Goal: Task Accomplishment & Management: Use online tool/utility

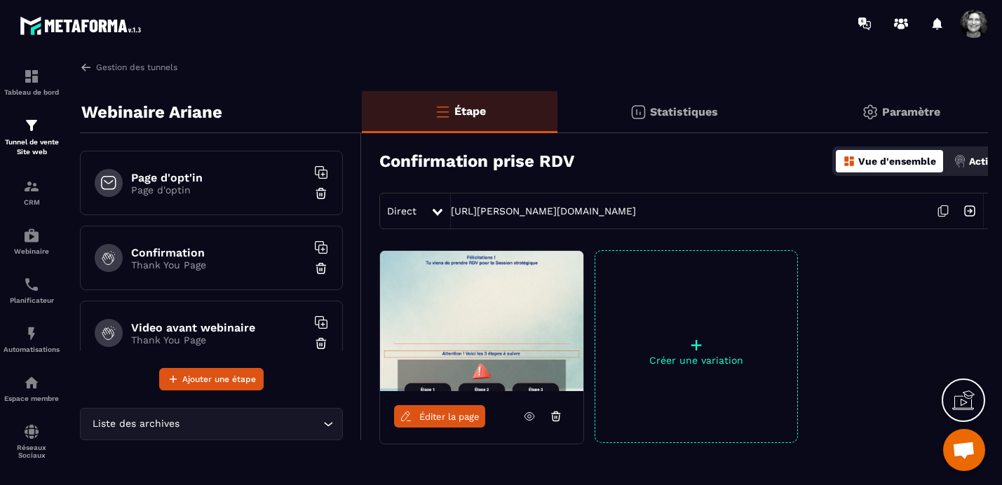
scroll to position [175, 0]
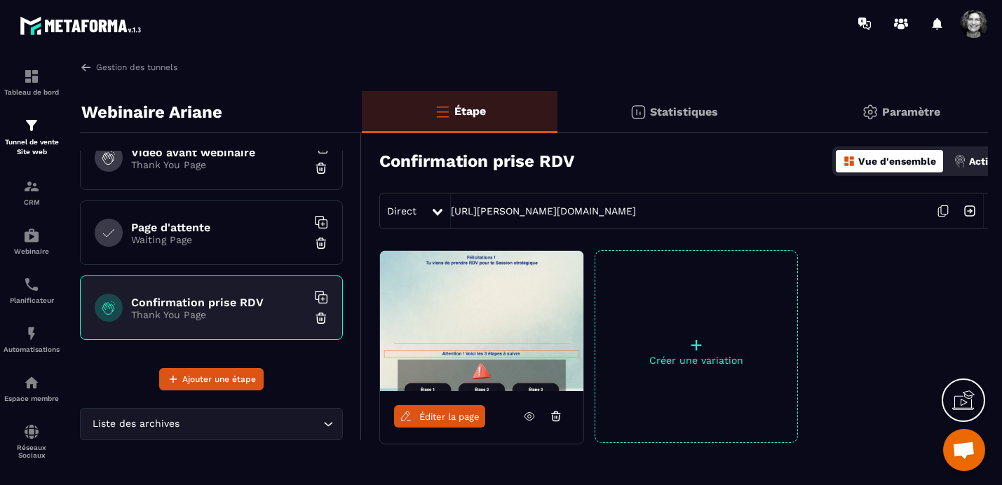
click at [940, 210] on icon at bounding box center [943, 211] width 27 height 27
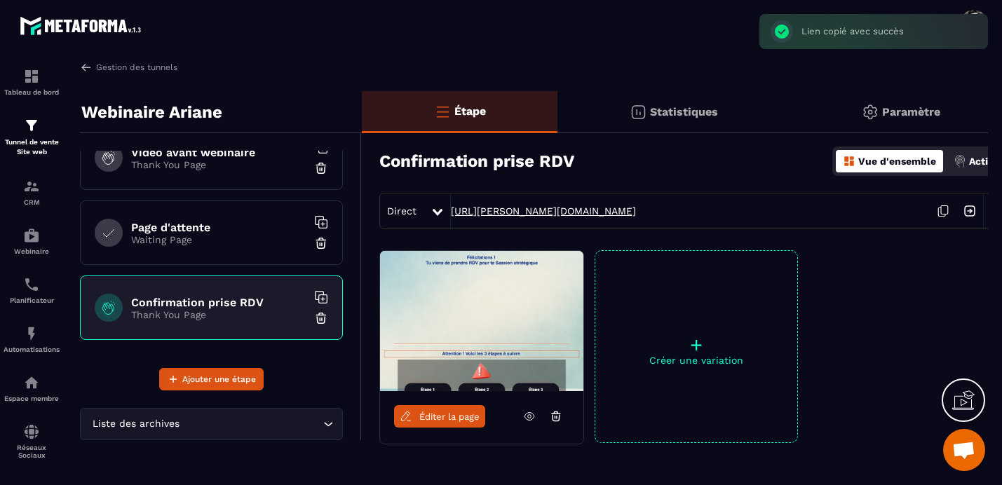
click at [603, 211] on link "[URL][PERSON_NAME][DOMAIN_NAME]" at bounding box center [543, 210] width 185 height 11
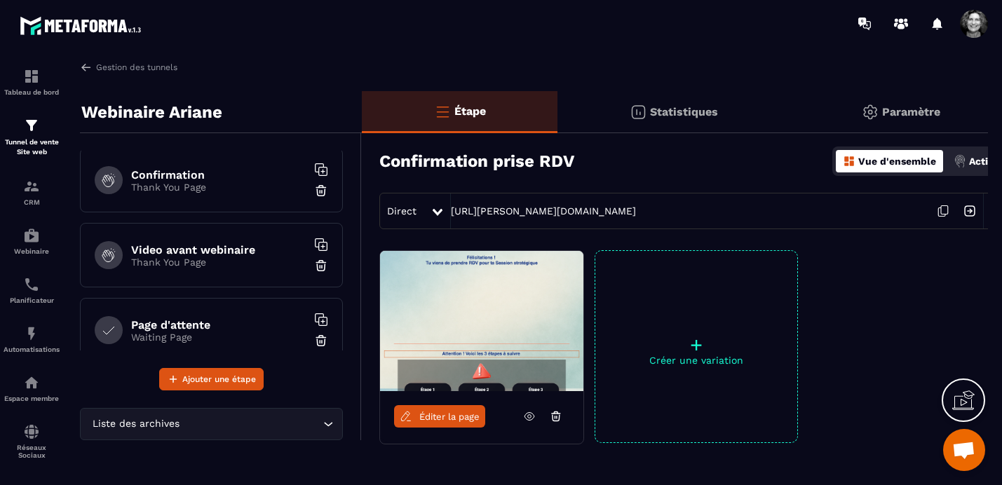
scroll to position [0, 0]
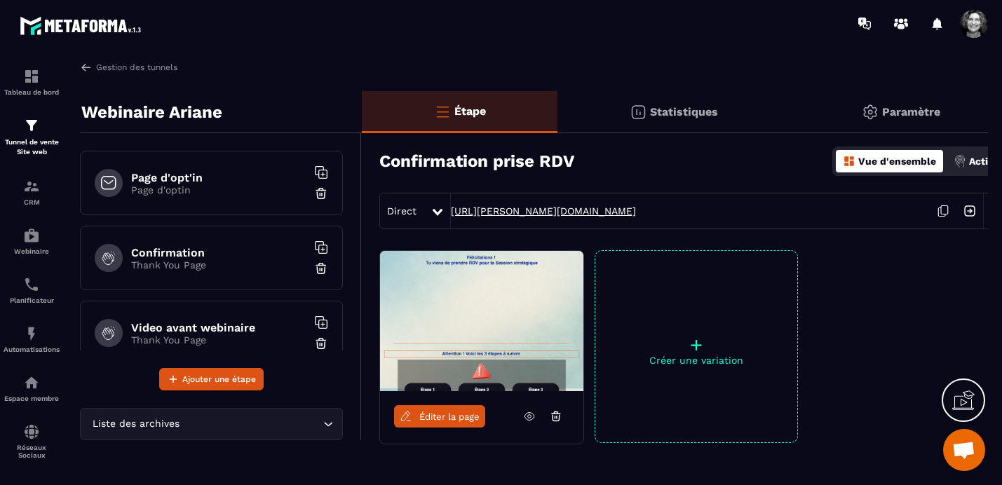
click at [636, 210] on link "[URL][PERSON_NAME][DOMAIN_NAME]" at bounding box center [543, 210] width 185 height 11
click at [175, 191] on p "Page d'optin" at bounding box center [218, 189] width 175 height 11
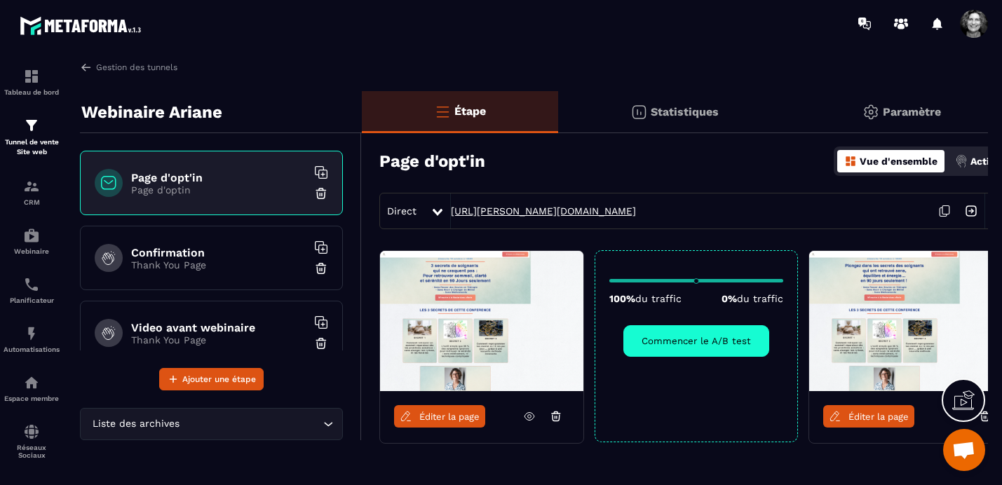
click at [594, 210] on link "[URL][PERSON_NAME][DOMAIN_NAME]" at bounding box center [543, 210] width 185 height 11
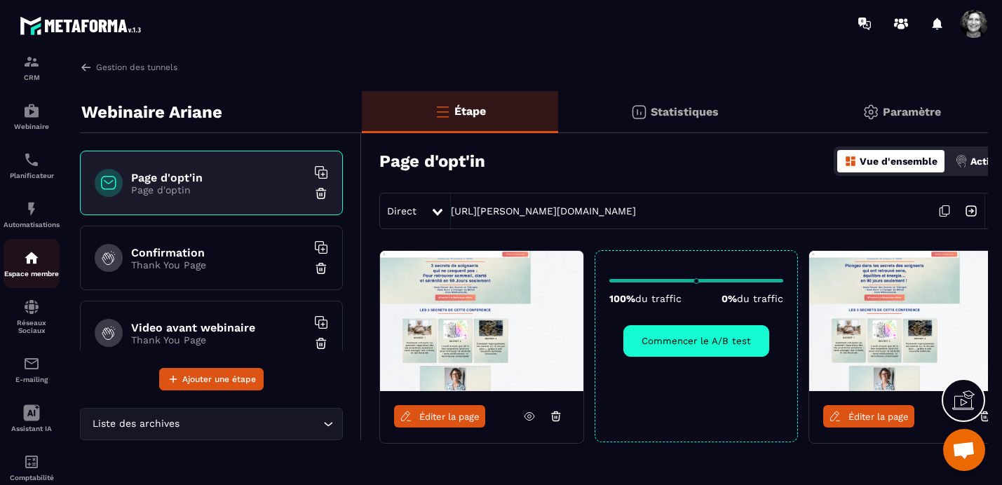
scroll to position [163, 0]
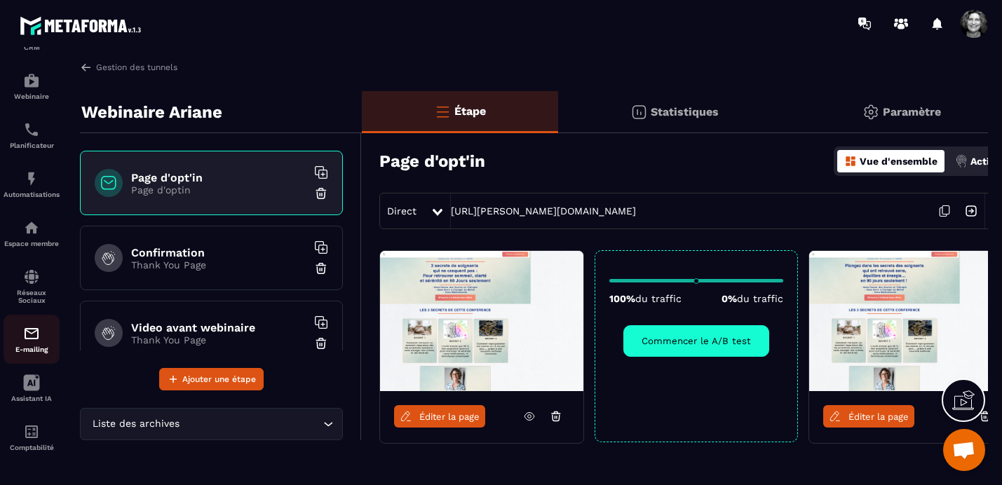
click at [34, 330] on img at bounding box center [31, 333] width 17 height 17
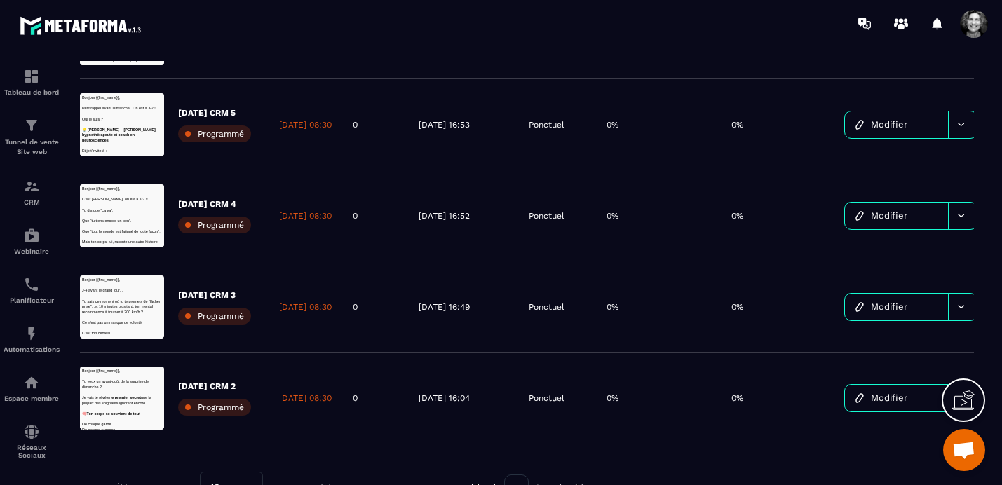
scroll to position [444, 0]
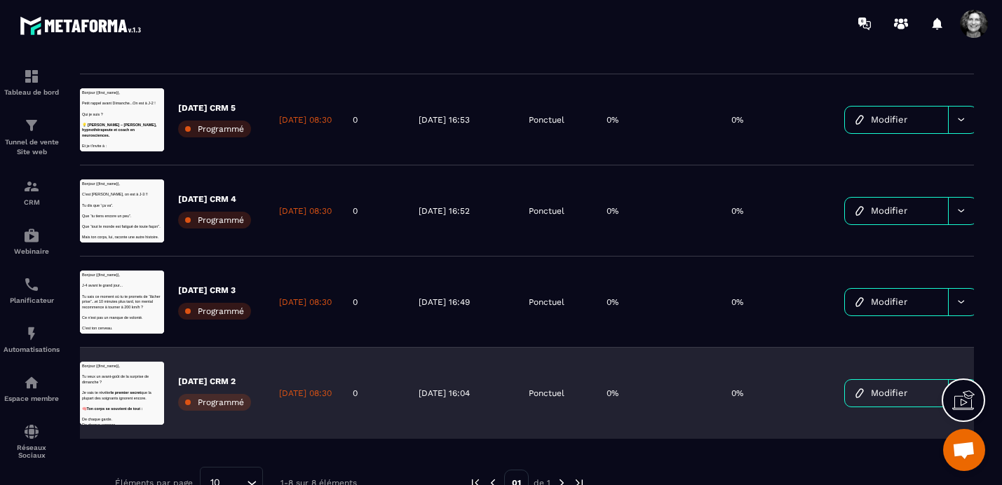
click at [899, 392] on span "Modifier" at bounding box center [889, 393] width 36 height 11
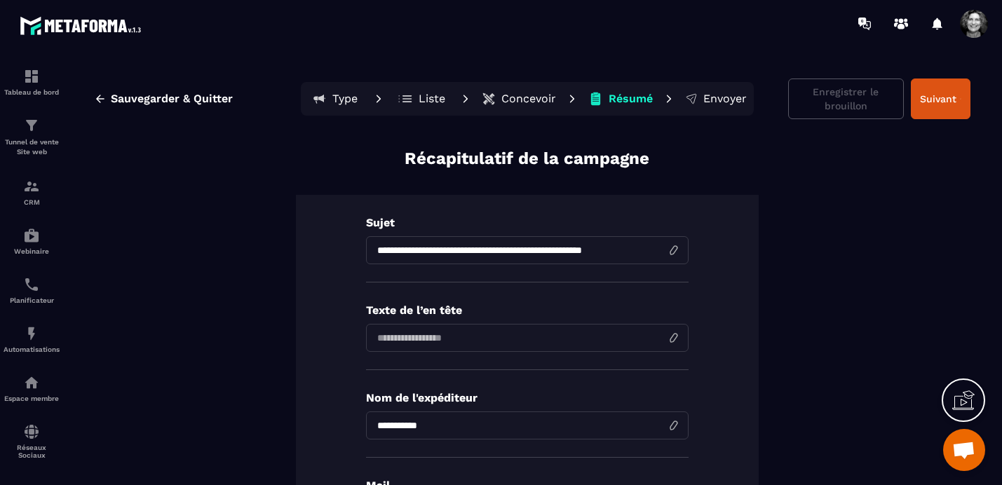
click at [527, 98] on p "Concevoir" at bounding box center [528, 99] width 55 height 14
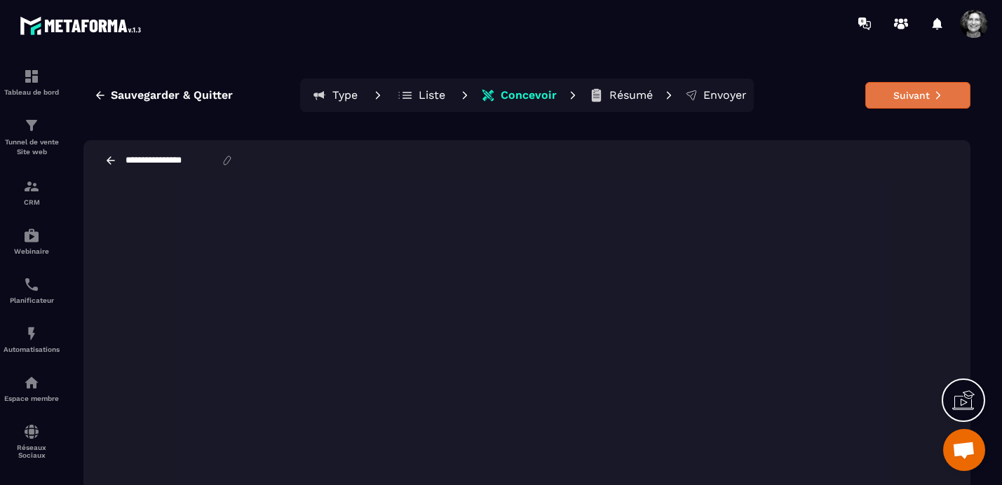
click at [912, 93] on button "Suivant" at bounding box center [917, 95] width 105 height 27
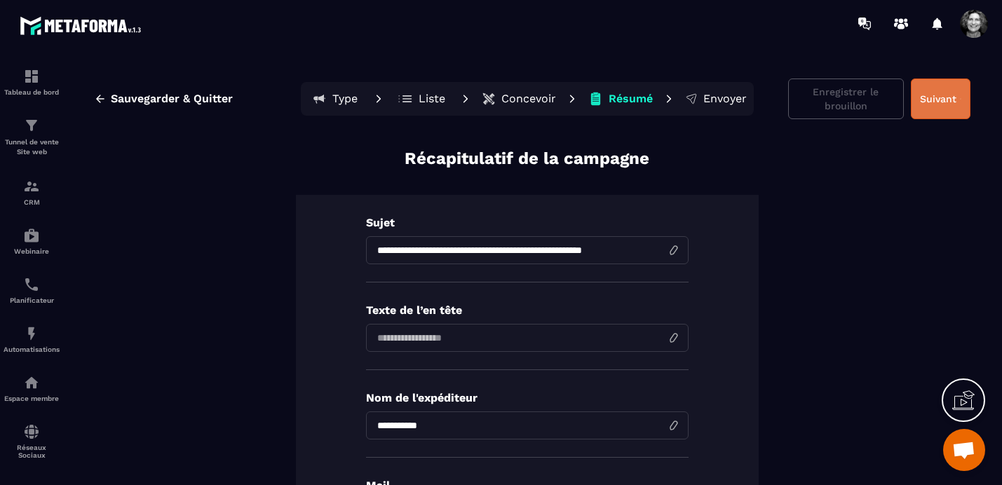
click at [950, 83] on button "Suivant" at bounding box center [941, 99] width 60 height 41
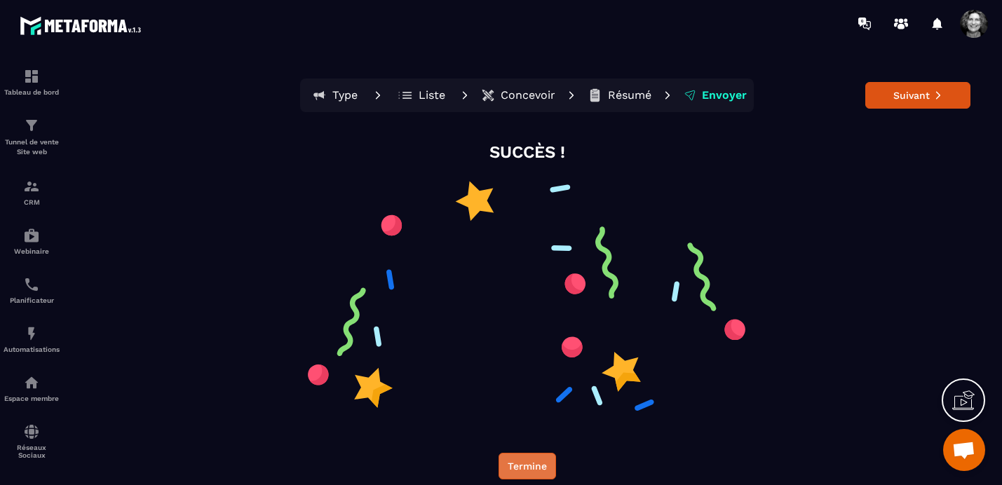
click at [526, 465] on button "Termine" at bounding box center [528, 466] width 58 height 27
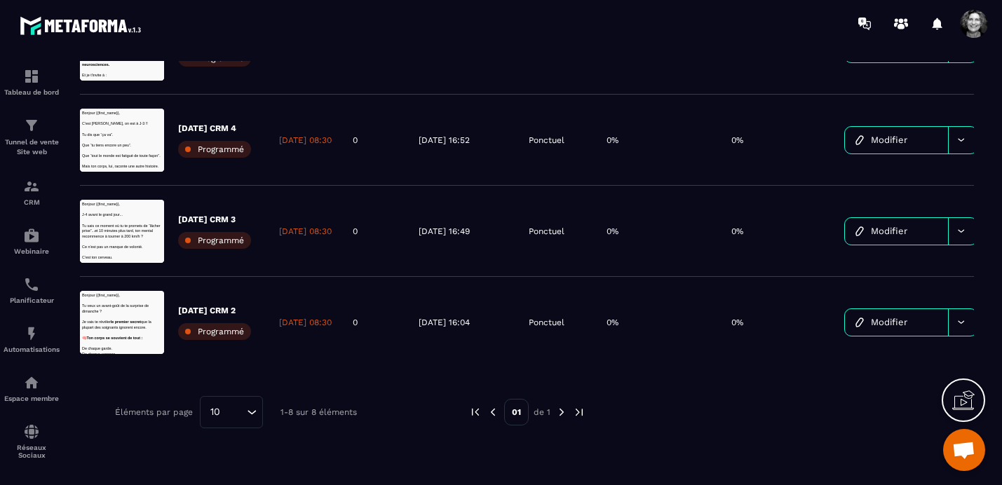
scroll to position [519, 0]
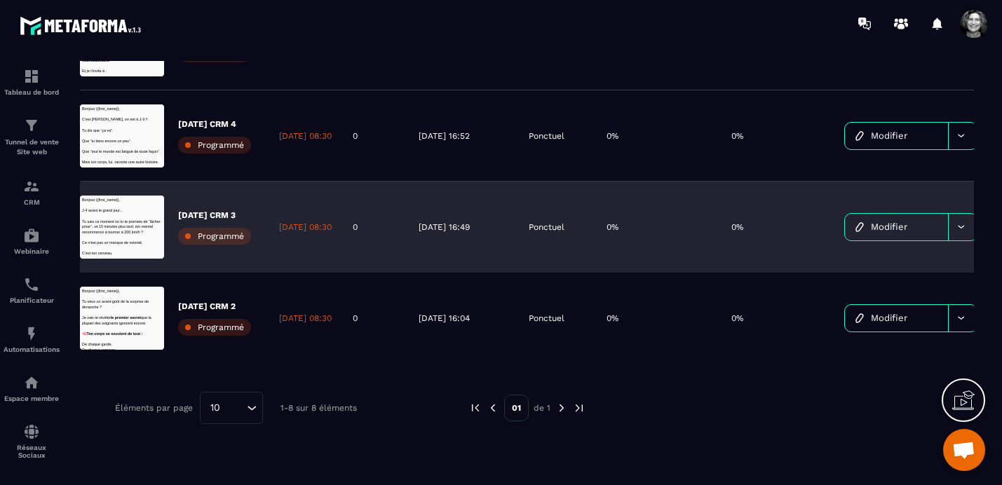
click at [907, 225] on span "Modifier" at bounding box center [889, 227] width 36 height 11
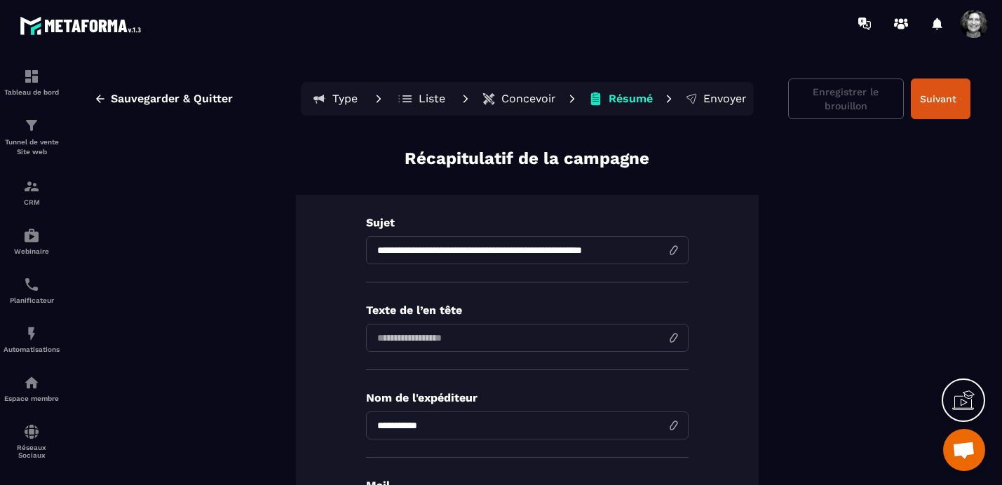
click at [524, 92] on p "Concevoir" at bounding box center [528, 99] width 55 height 14
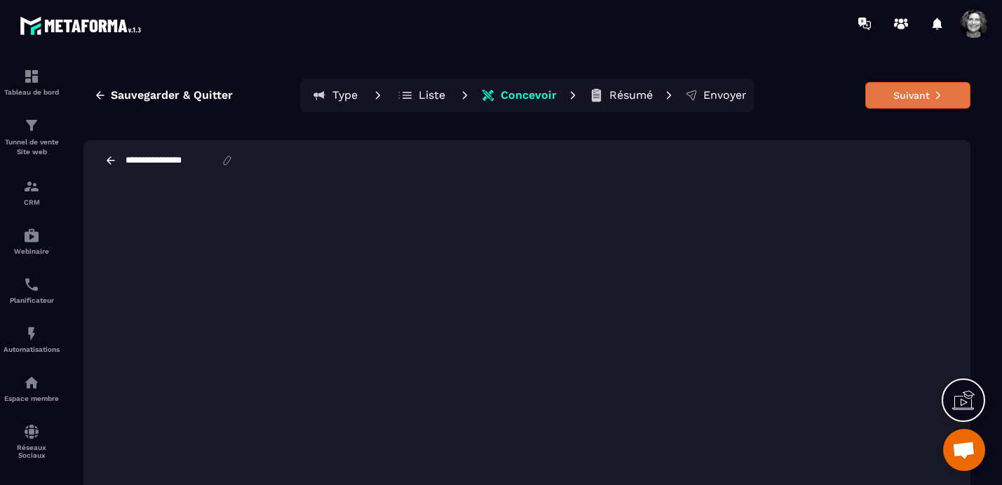
click at [921, 95] on button "Suivant" at bounding box center [917, 95] width 105 height 27
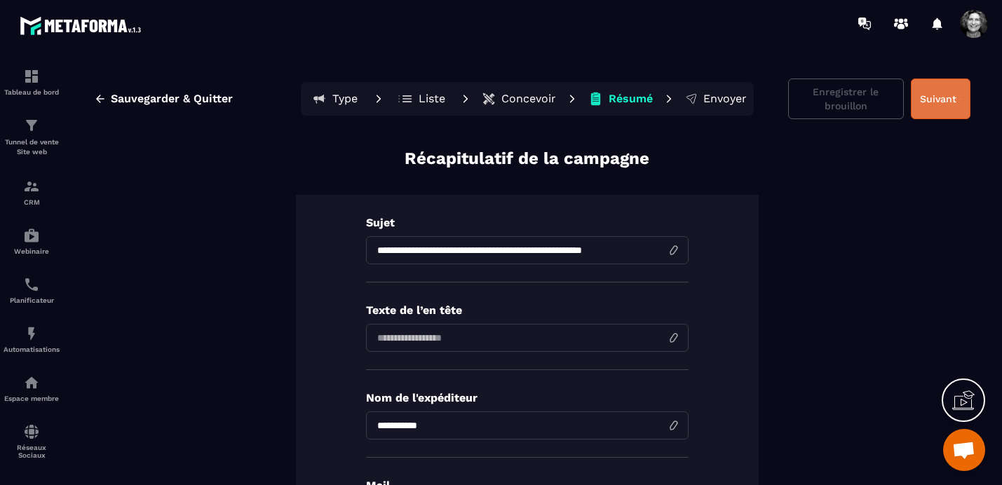
click at [943, 101] on button "Suivant" at bounding box center [941, 99] width 60 height 41
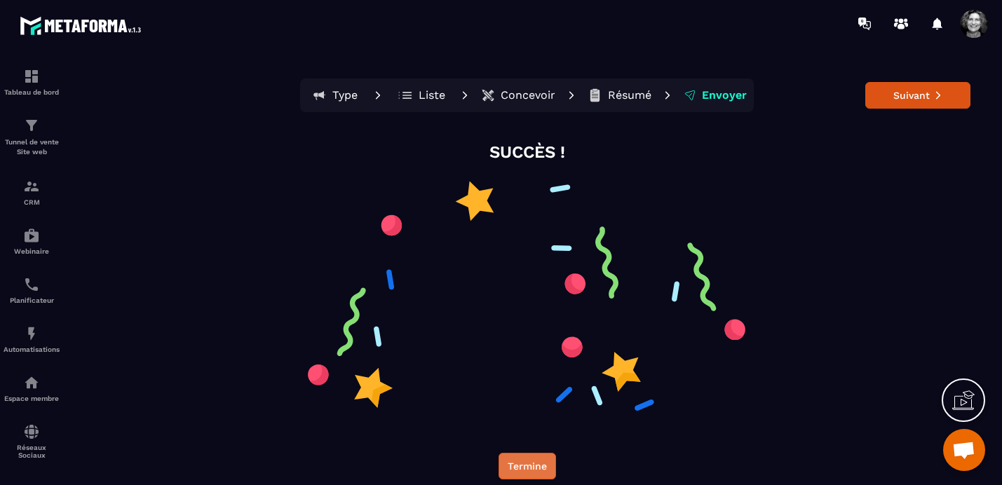
click at [526, 466] on button "Termine" at bounding box center [528, 466] width 58 height 27
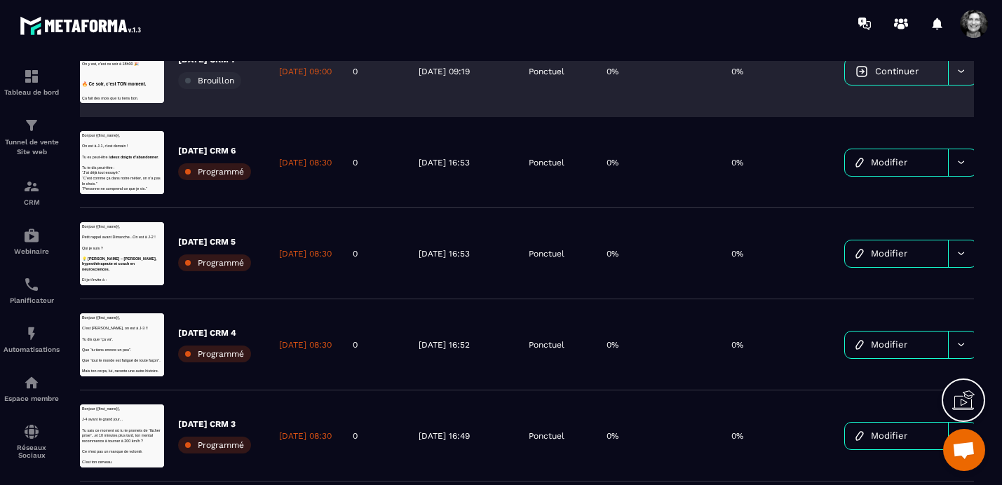
scroll to position [311, 0]
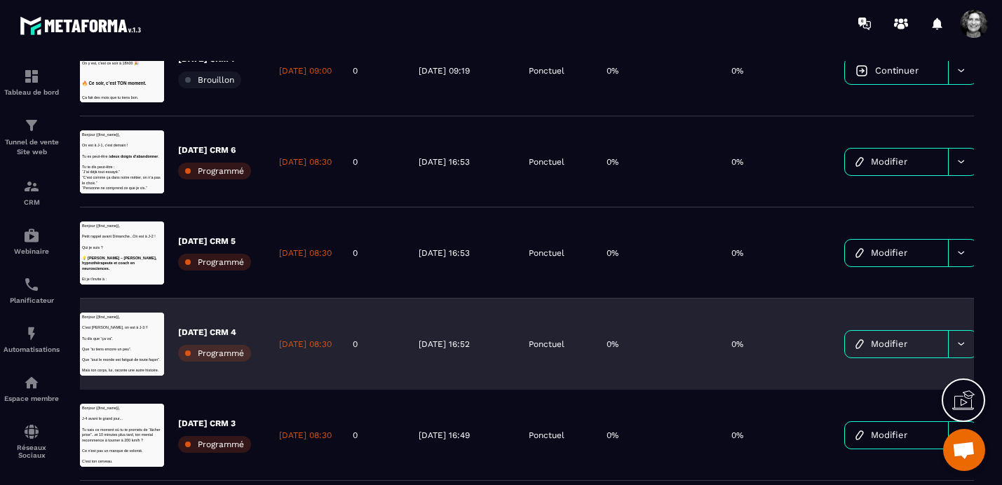
click at [905, 342] on span "Modifier" at bounding box center [889, 344] width 36 height 11
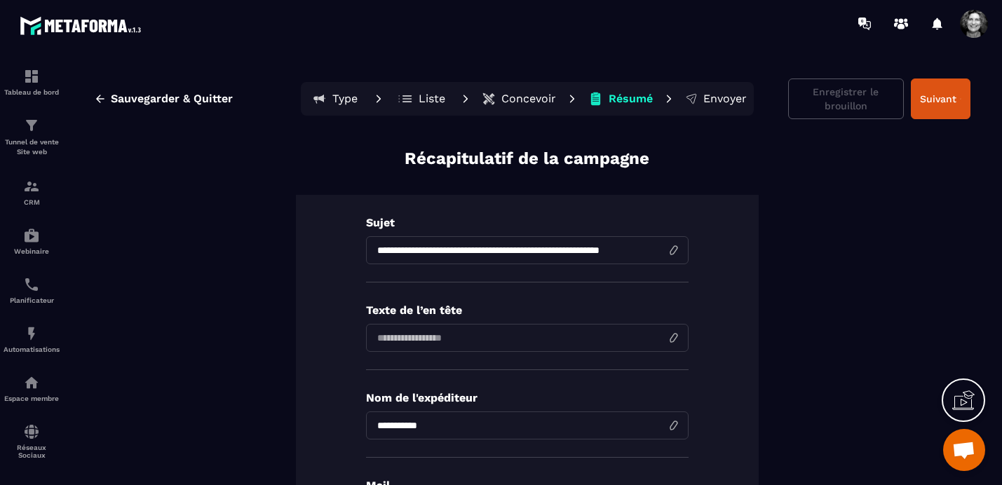
click at [529, 98] on p "Concevoir" at bounding box center [528, 99] width 55 height 14
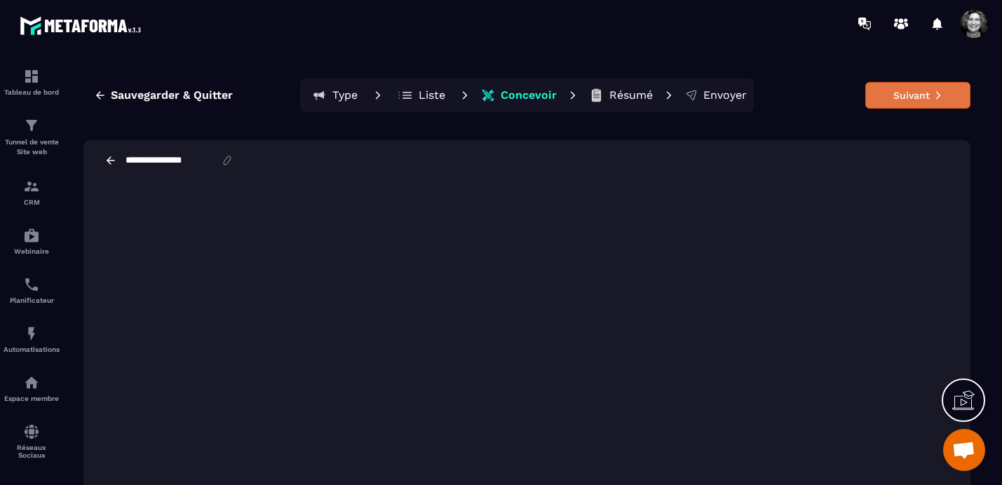
click at [931, 95] on button "Suivant" at bounding box center [917, 95] width 105 height 27
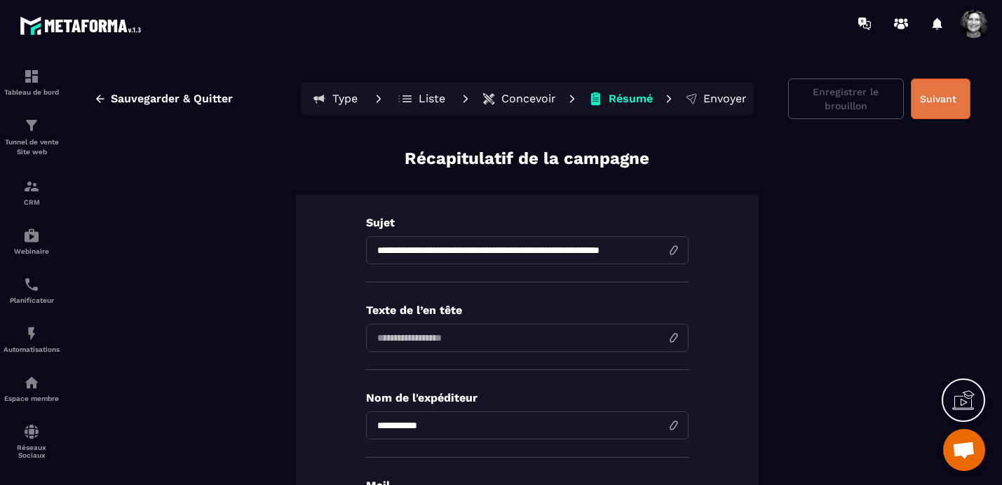
click at [937, 104] on button "Suivant" at bounding box center [941, 99] width 60 height 41
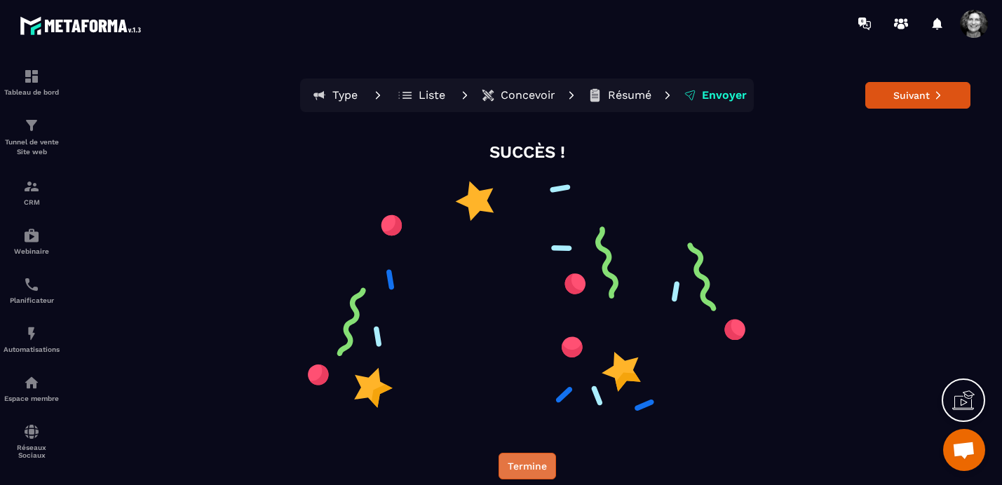
click at [524, 468] on button "Termine" at bounding box center [528, 466] width 58 height 27
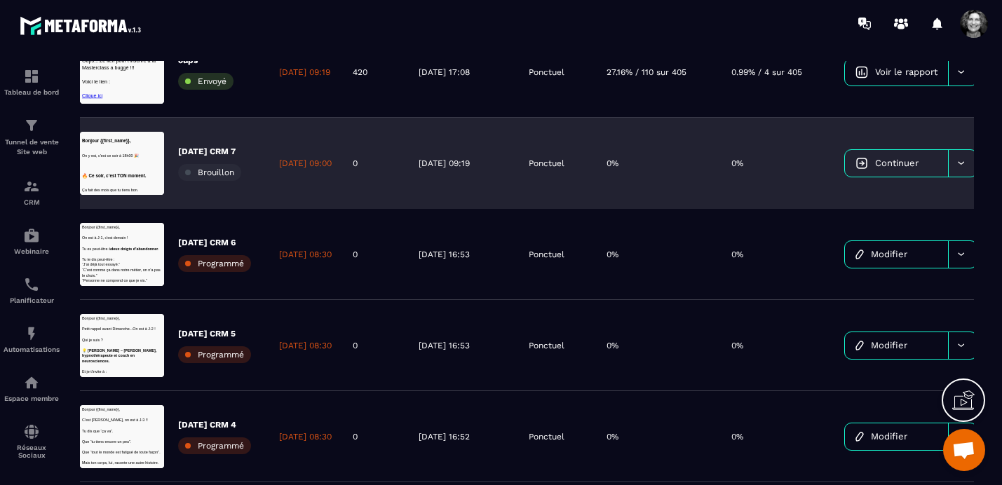
scroll to position [221, 0]
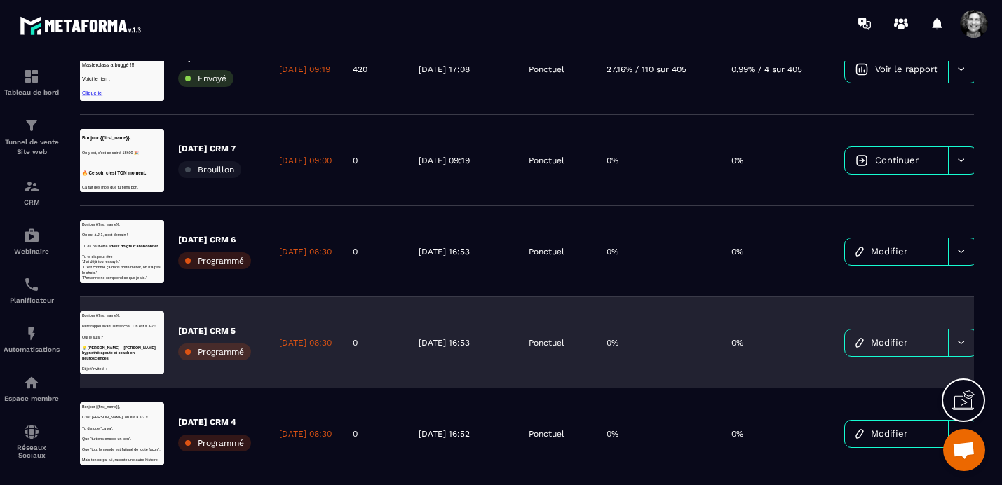
click at [907, 342] on span "Modifier" at bounding box center [889, 342] width 36 height 11
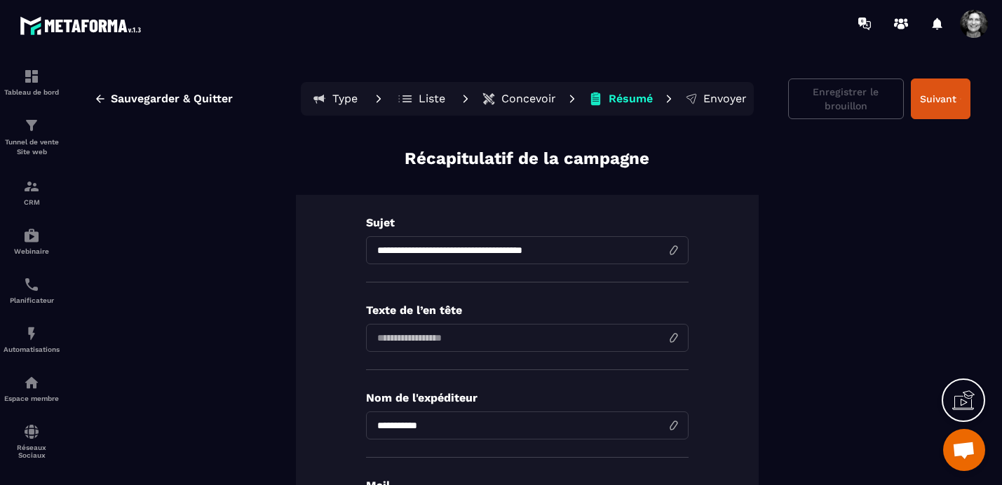
click at [521, 100] on p "Concevoir" at bounding box center [528, 99] width 55 height 14
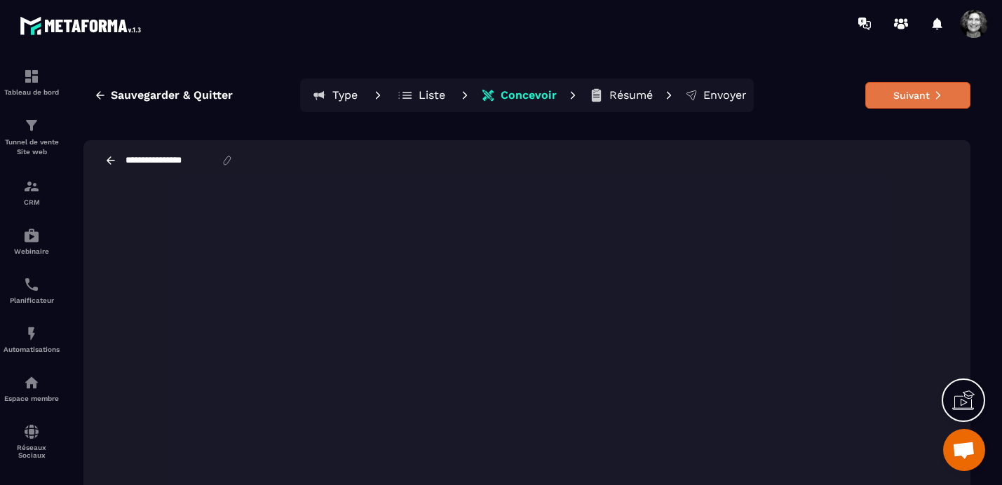
click at [907, 91] on button "Suivant" at bounding box center [917, 95] width 105 height 27
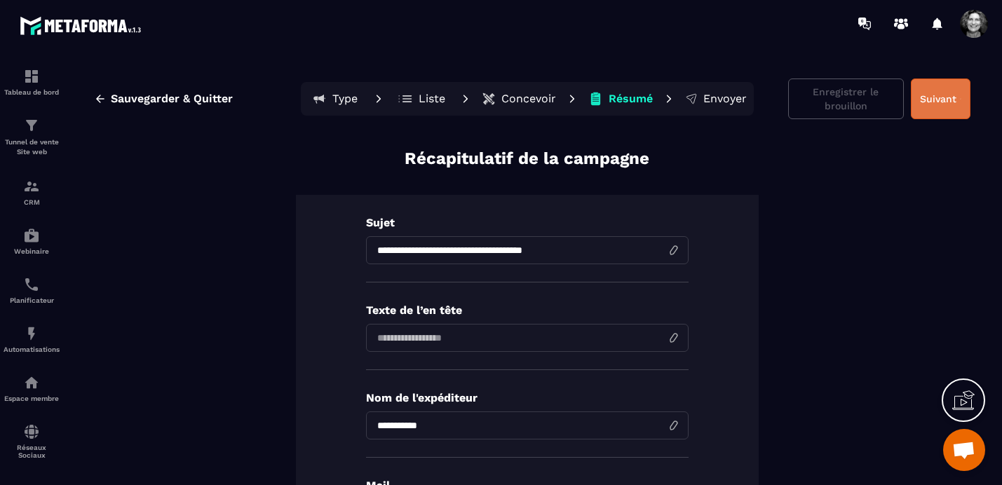
click at [948, 97] on button "Suivant" at bounding box center [941, 99] width 60 height 41
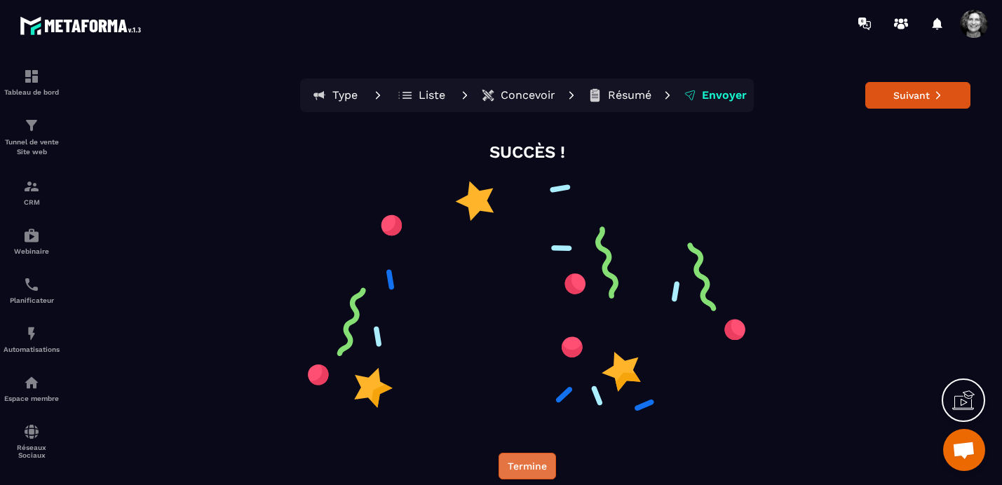
click at [522, 462] on button "Termine" at bounding box center [528, 466] width 58 height 27
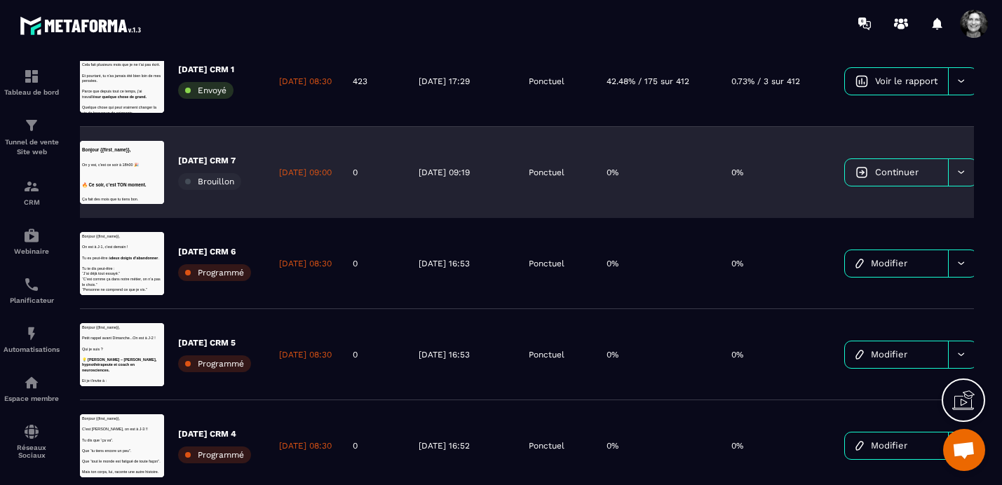
scroll to position [223, 0]
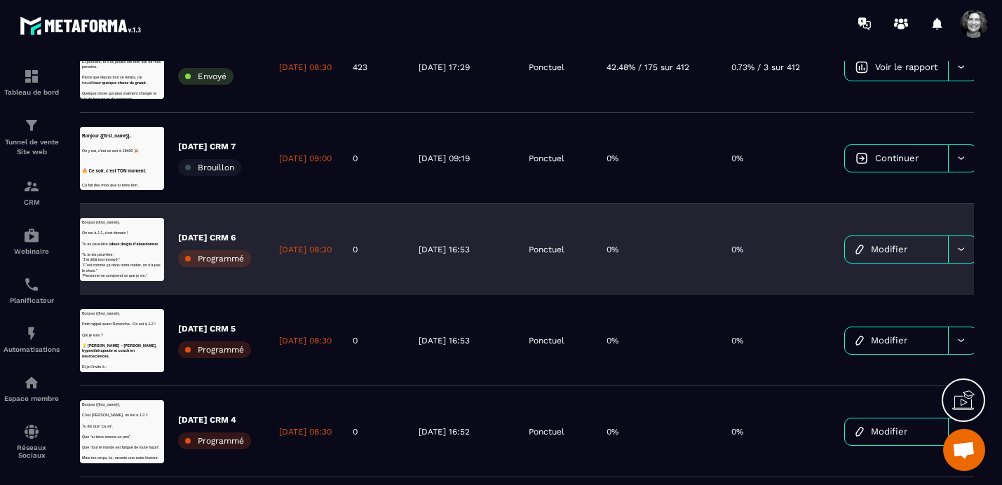
click at [907, 252] on span "Modifier" at bounding box center [889, 249] width 36 height 11
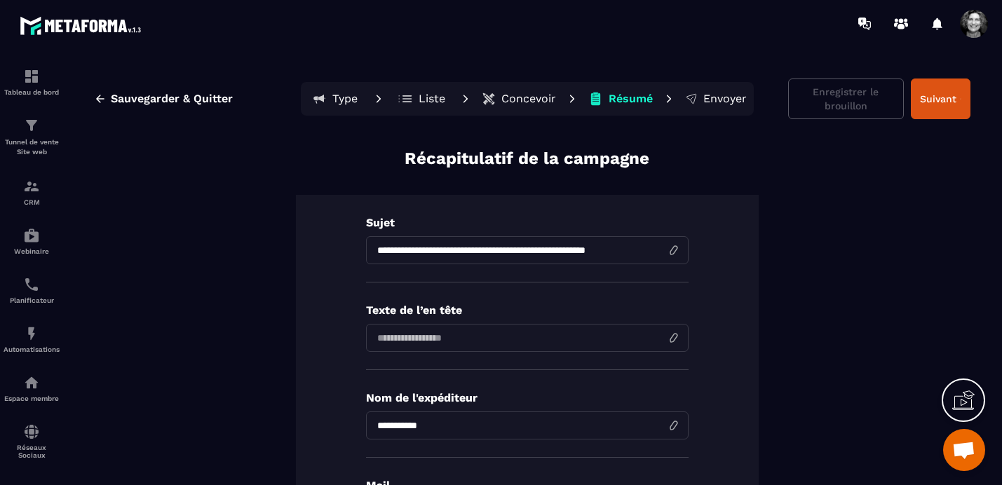
click at [527, 94] on p "Concevoir" at bounding box center [528, 99] width 55 height 14
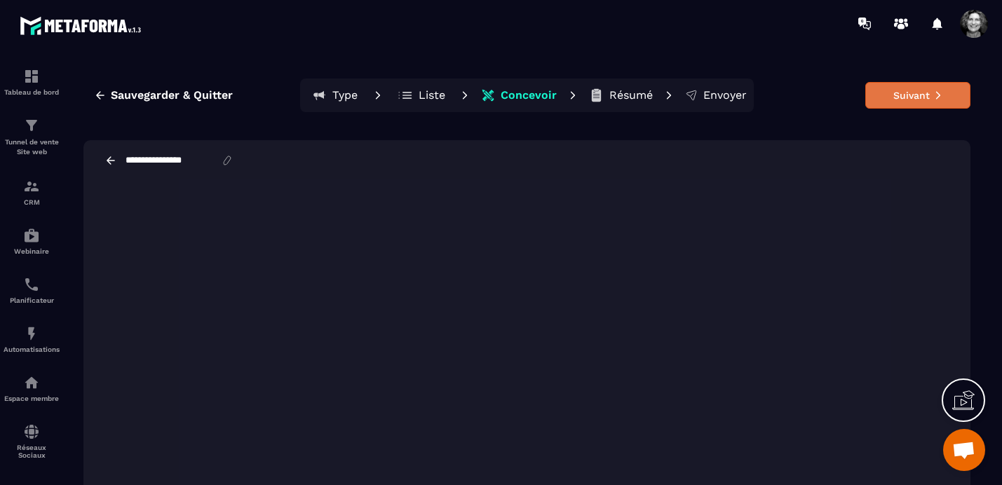
click at [901, 95] on button "Suivant" at bounding box center [917, 95] width 105 height 27
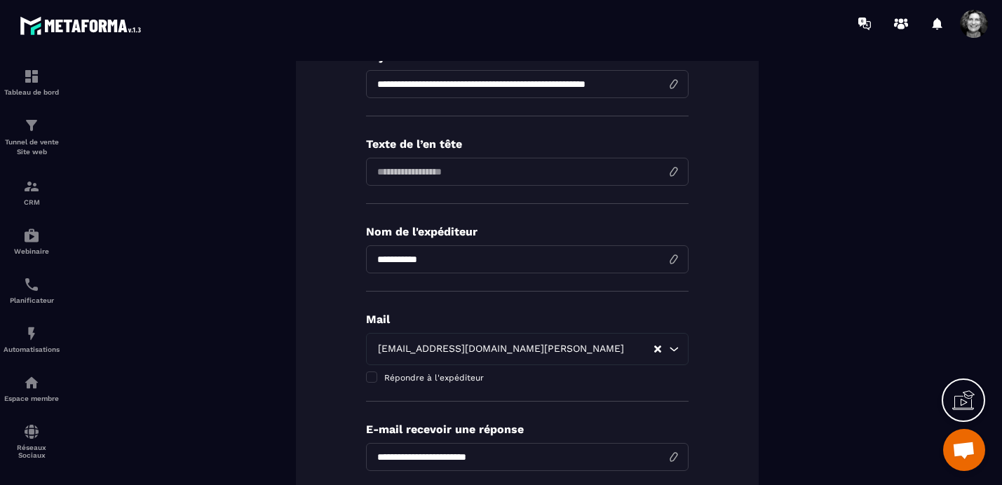
scroll to position [161, 0]
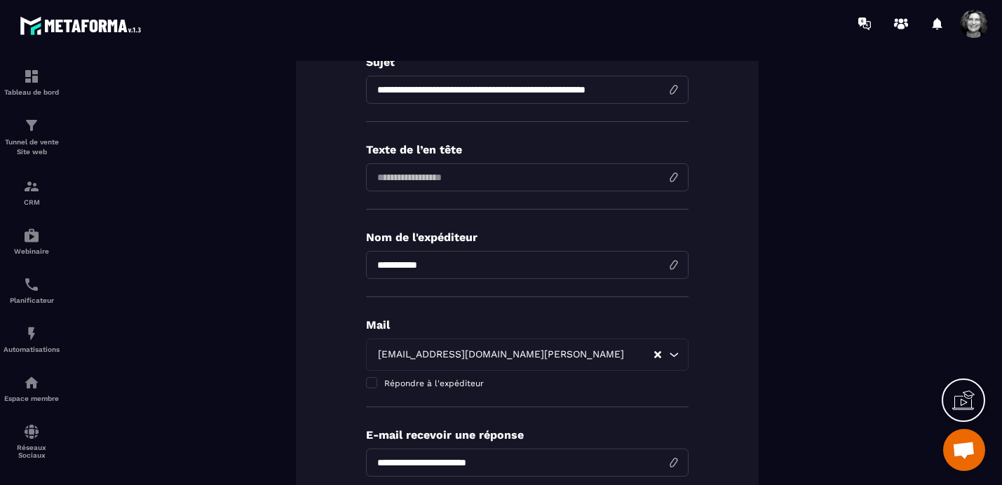
click at [974, 25] on span at bounding box center [974, 24] width 28 height 28
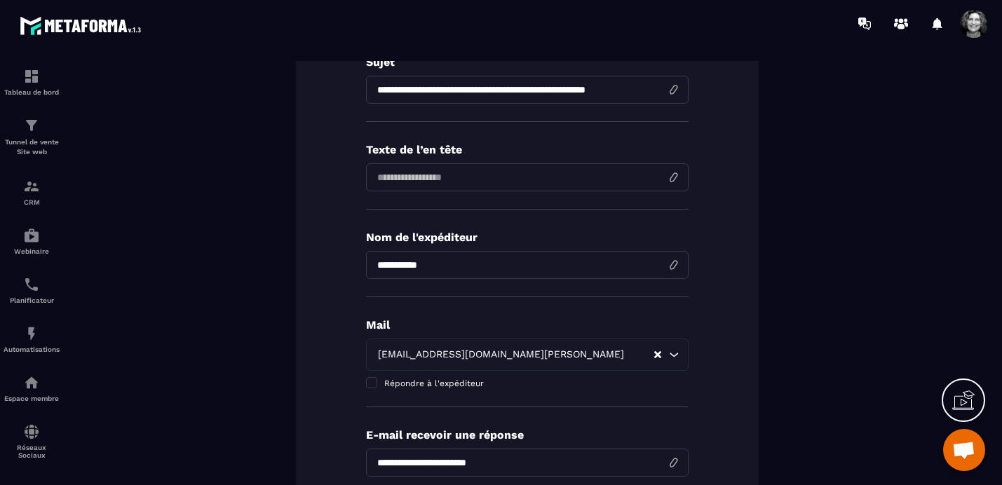
scroll to position [0, 0]
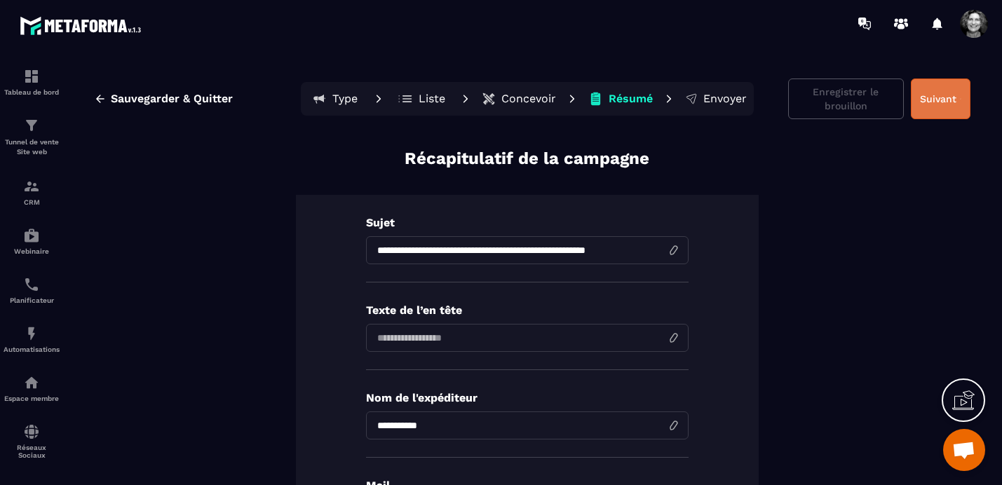
click at [937, 94] on button "Suivant" at bounding box center [941, 99] width 60 height 41
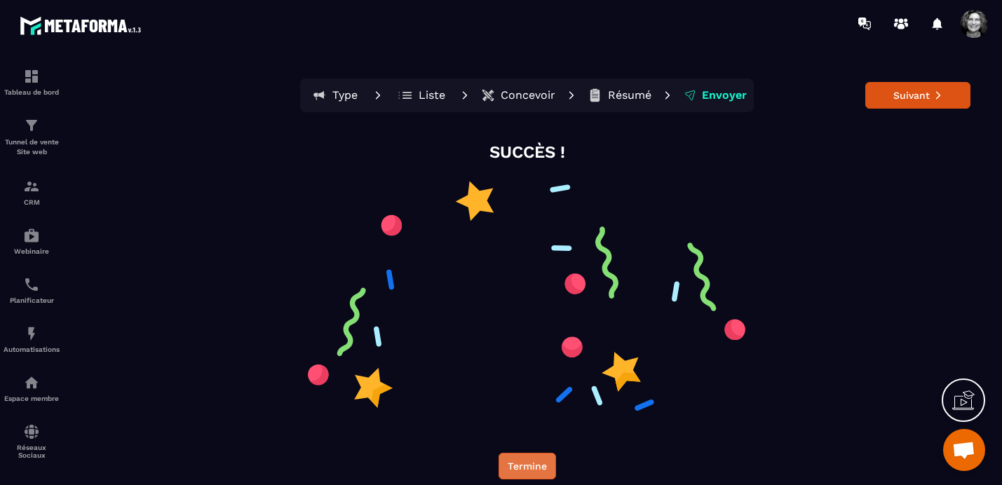
click at [528, 469] on button "Termine" at bounding box center [528, 466] width 58 height 27
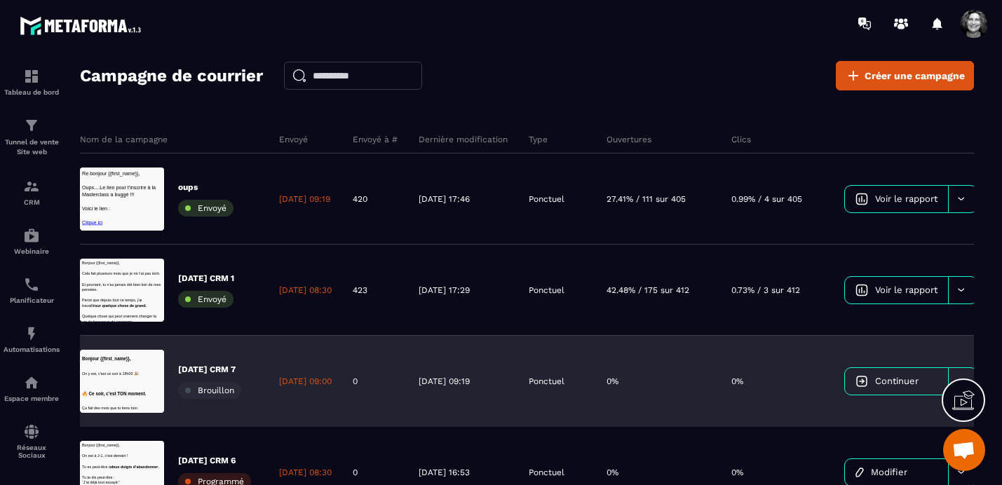
click at [908, 382] on span "Continuer" at bounding box center [896, 381] width 43 height 11
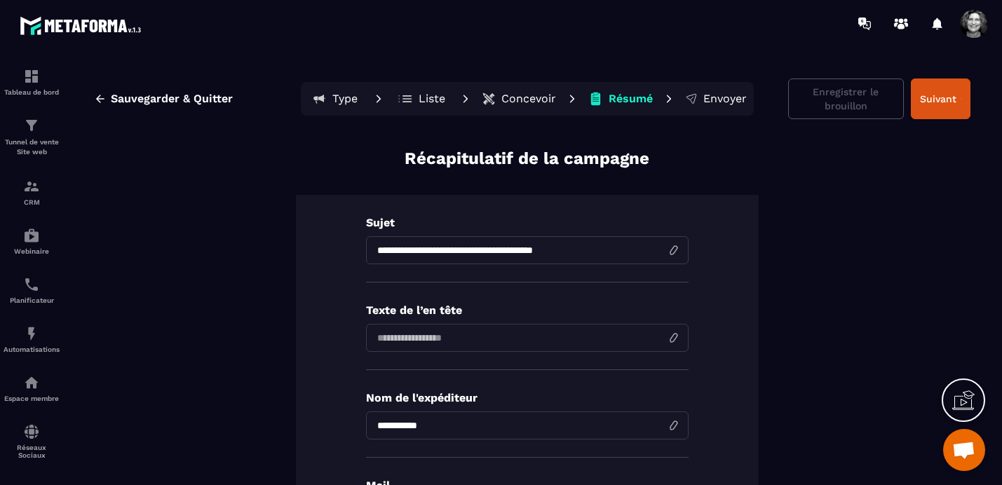
click at [529, 100] on p "Concevoir" at bounding box center [528, 99] width 55 height 14
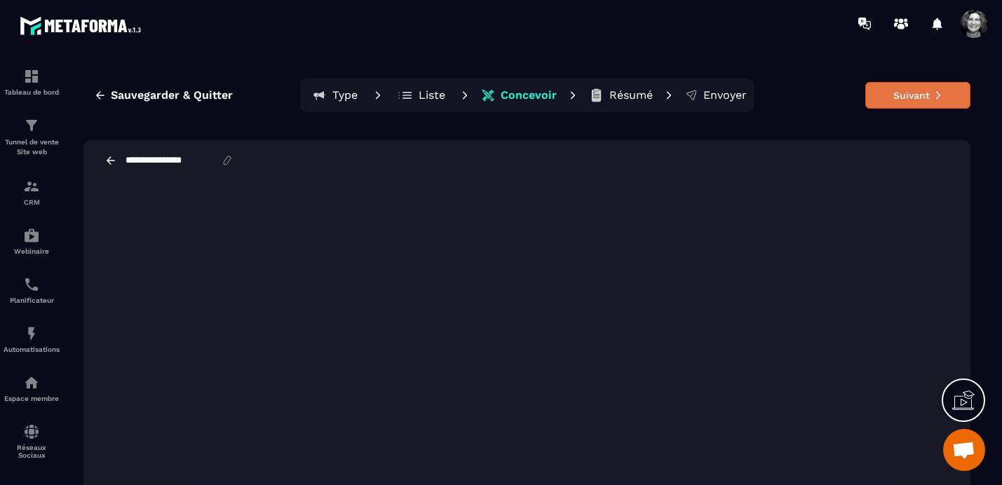
click at [933, 97] on icon at bounding box center [938, 95] width 10 height 10
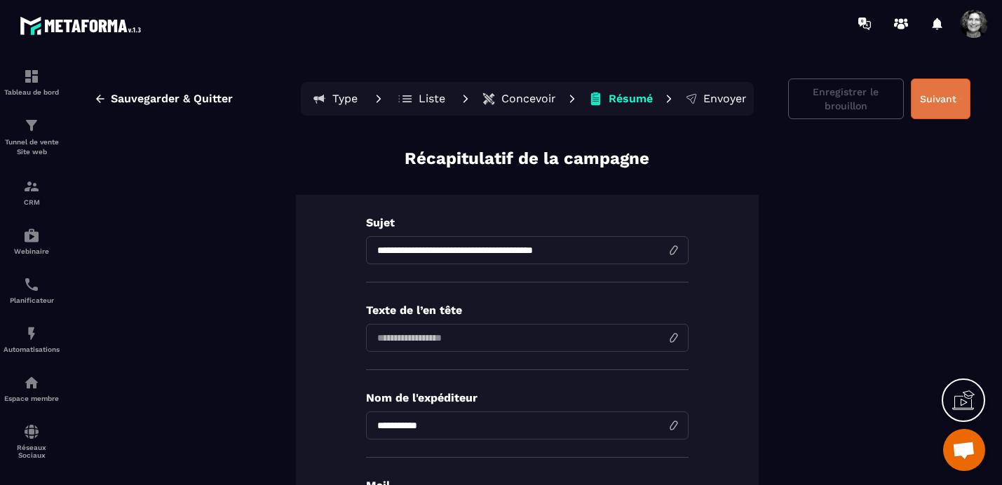
click at [938, 97] on button "Suivant" at bounding box center [941, 99] width 60 height 41
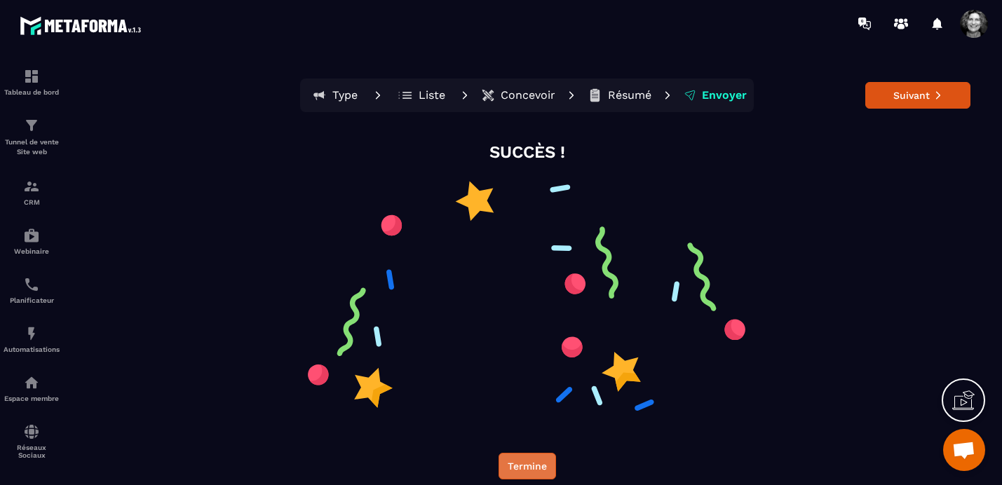
click at [524, 467] on button "Termine" at bounding box center [528, 466] width 58 height 27
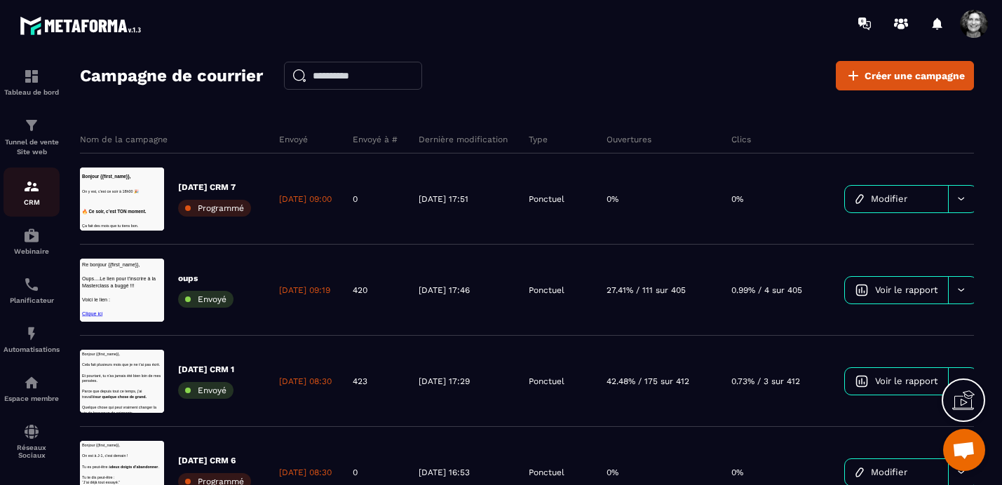
click at [35, 199] on p "CRM" at bounding box center [32, 202] width 56 height 8
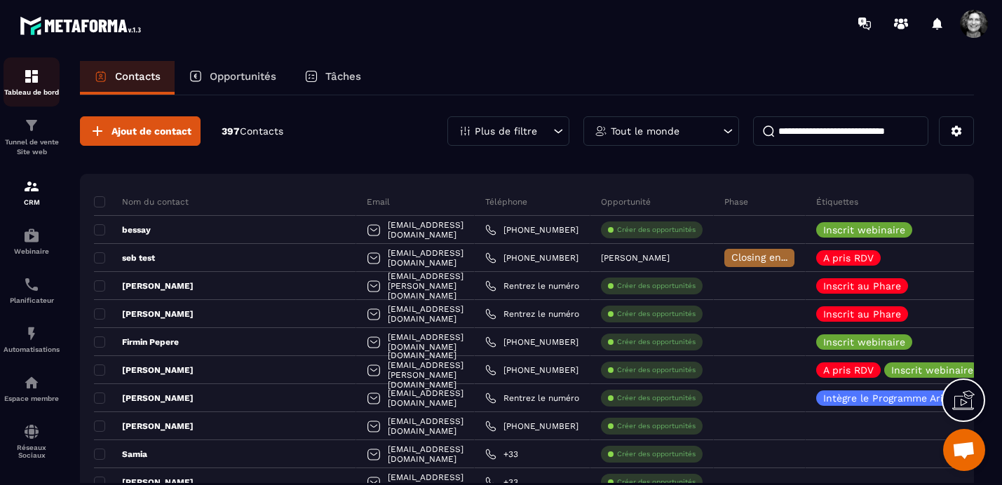
click at [32, 74] on img at bounding box center [31, 76] width 17 height 17
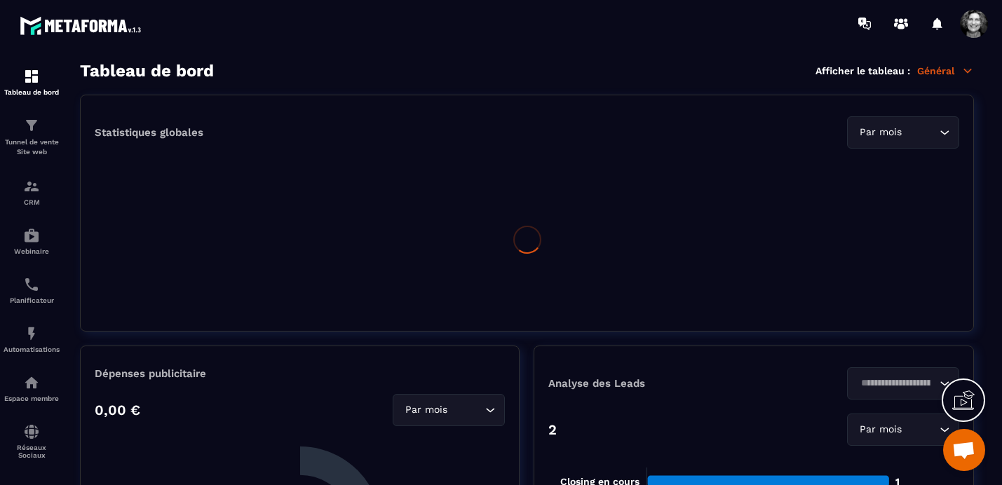
click at [964, 72] on icon at bounding box center [967, 71] width 13 height 13
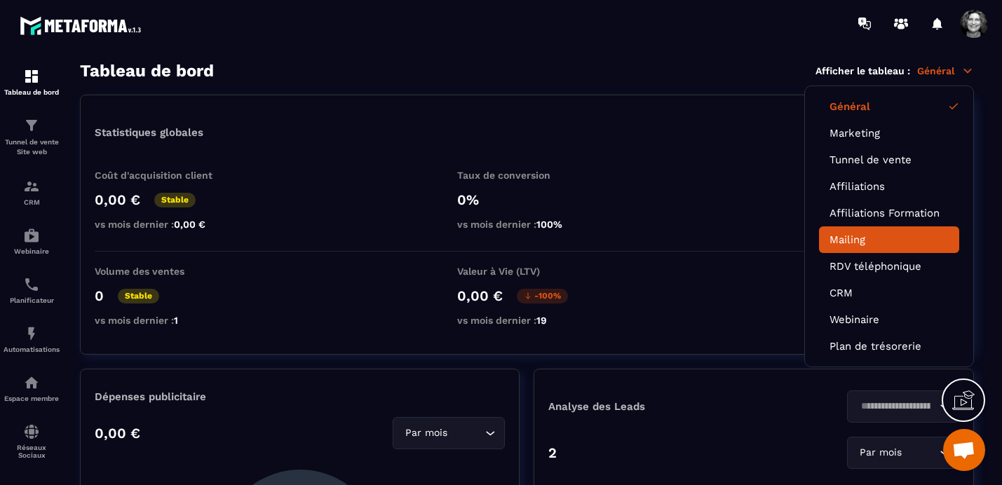
click at [894, 234] on link "Mailing" at bounding box center [889, 240] width 119 height 13
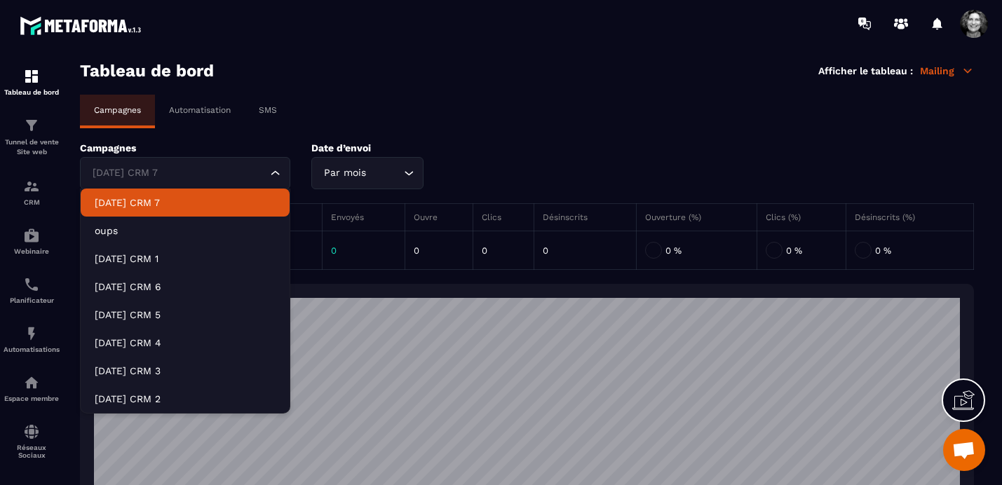
click at [276, 173] on icon "Search for option" at bounding box center [276, 173] width 14 height 14
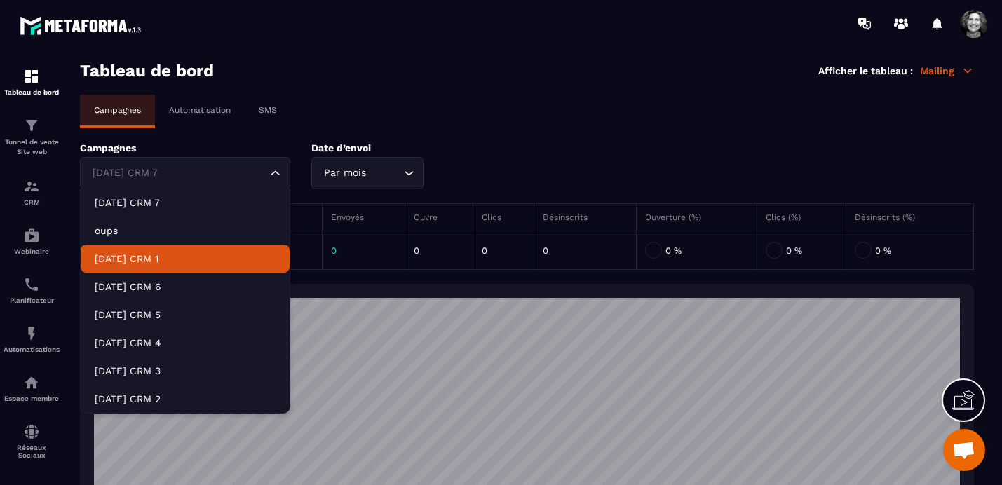
click at [171, 265] on p "[DATE] CRM 1" at bounding box center [185, 259] width 181 height 14
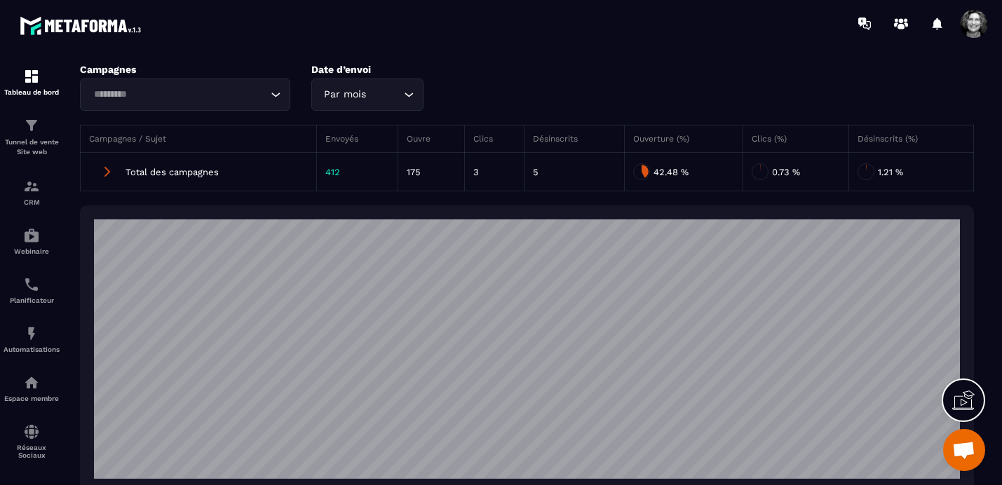
scroll to position [79, 0]
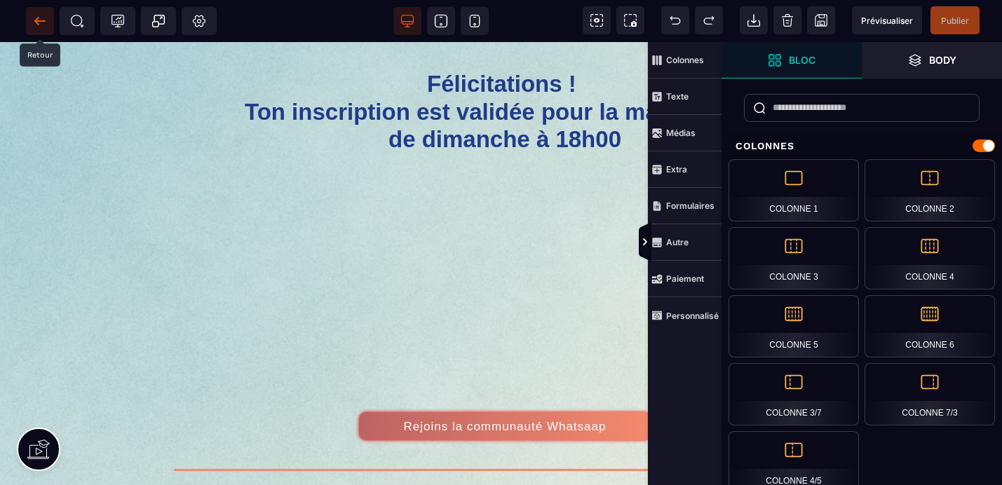
click at [42, 19] on icon at bounding box center [40, 21] width 14 height 14
